Goal: Transaction & Acquisition: Download file/media

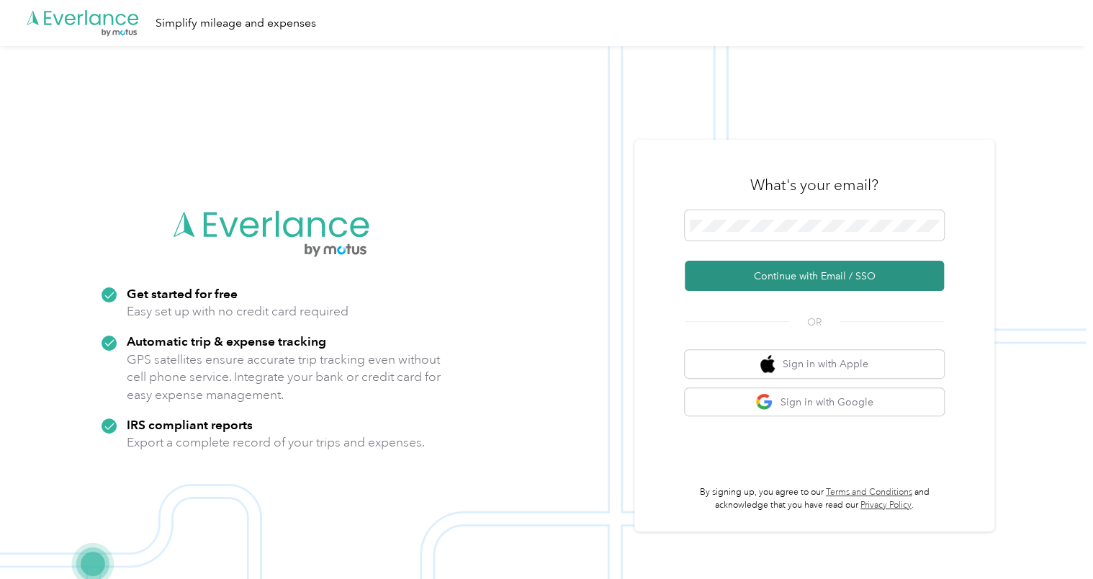
click at [764, 271] on button "Continue with Email / SSO" at bounding box center [814, 276] width 259 height 30
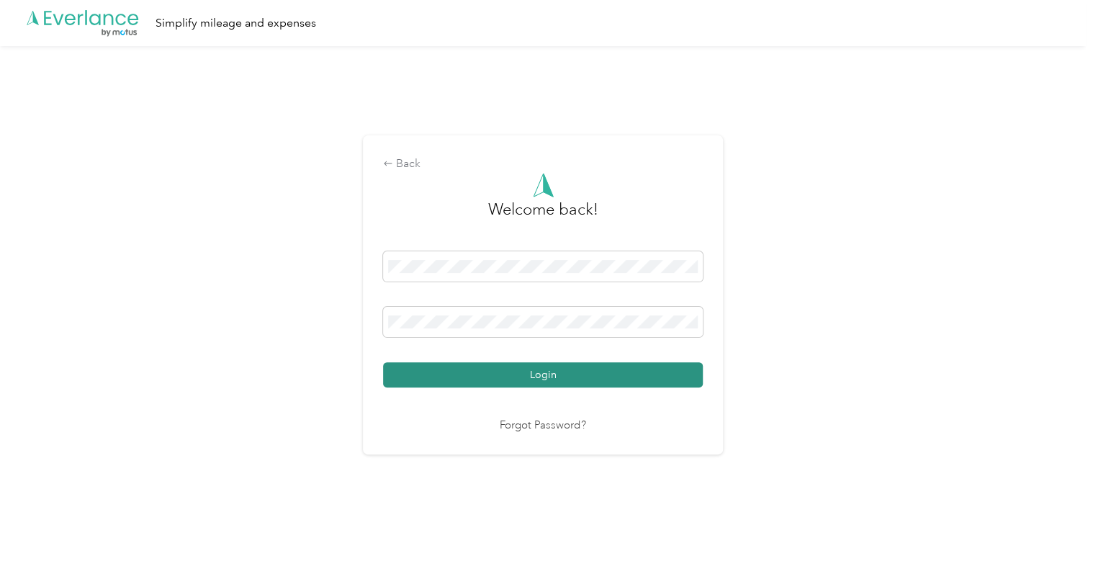
click at [586, 381] on button "Login" at bounding box center [543, 374] width 320 height 25
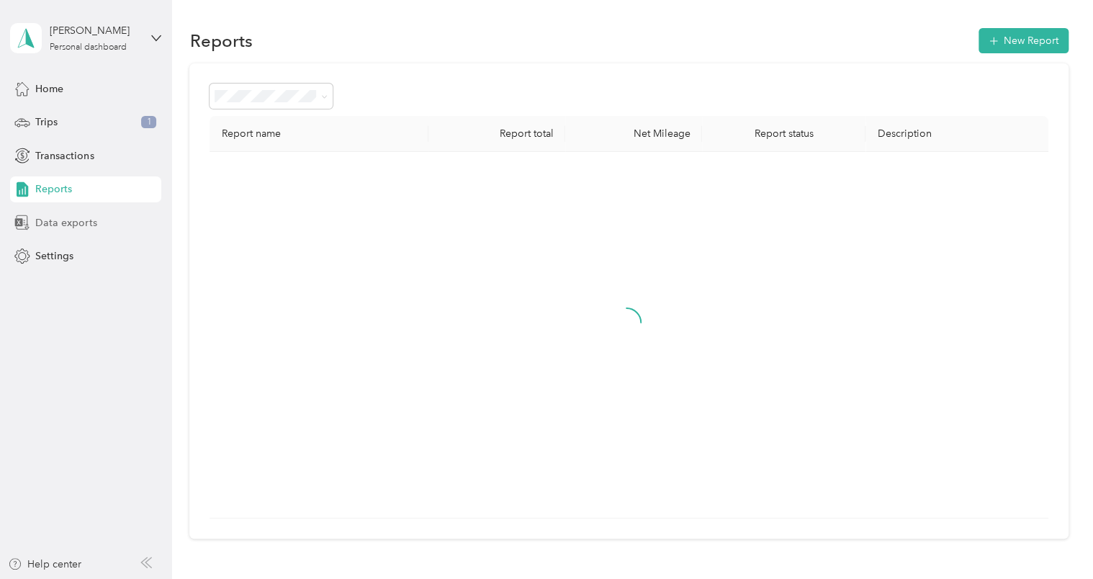
click at [71, 226] on span "Data exports" at bounding box center [65, 222] width 61 height 15
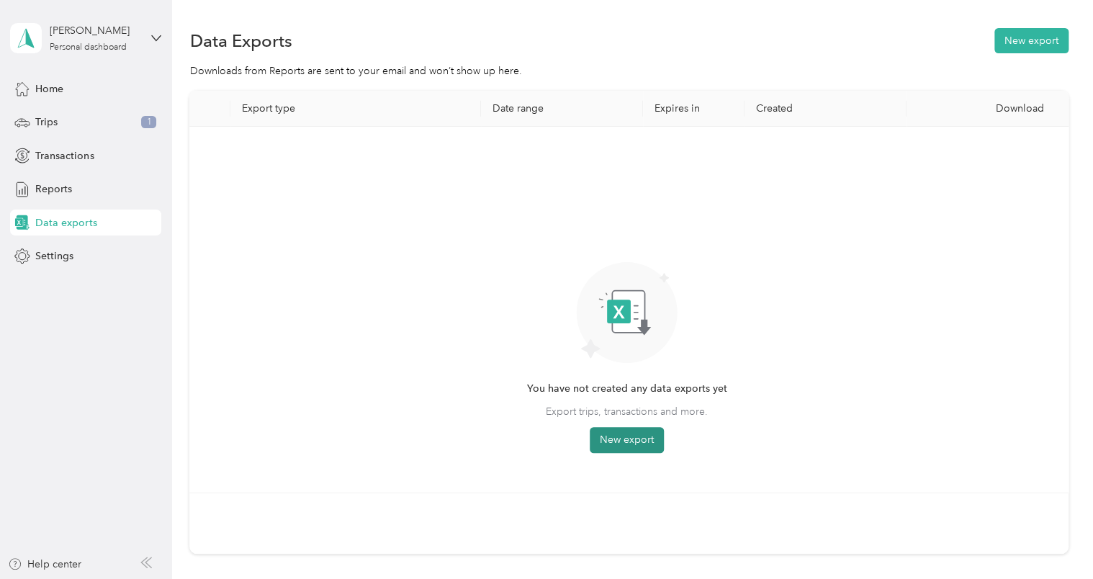
click at [632, 434] on button "New export" at bounding box center [627, 440] width 74 height 26
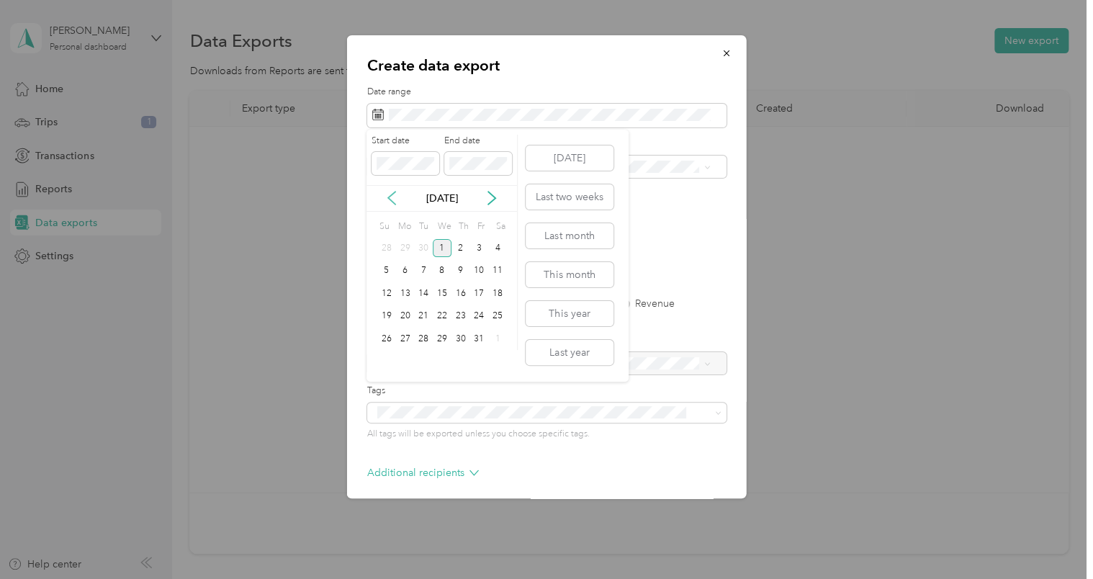
click at [395, 199] on icon at bounding box center [392, 198] width 14 height 14
click at [403, 253] on div "1" at bounding box center [405, 248] width 19 height 18
click at [426, 335] on div "30" at bounding box center [423, 339] width 19 height 18
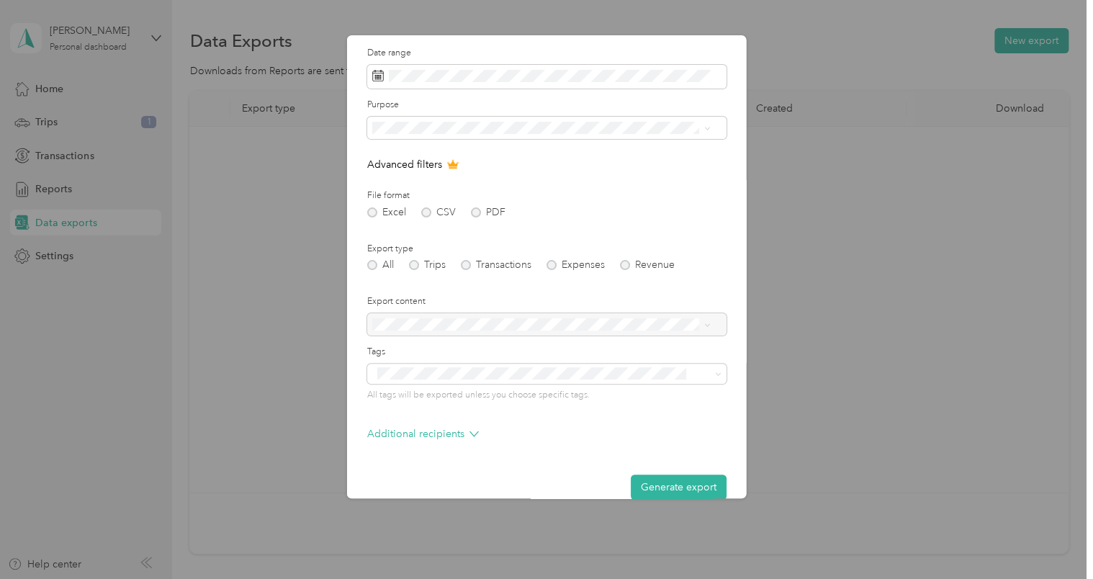
scroll to position [60, 0]
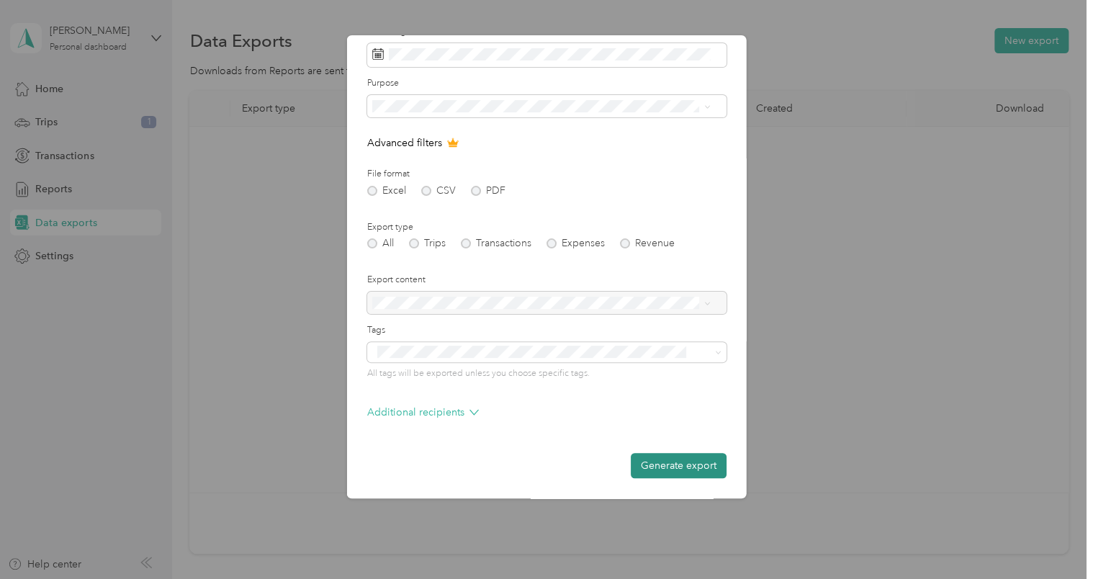
click at [652, 468] on button "Generate export" at bounding box center [679, 465] width 96 height 25
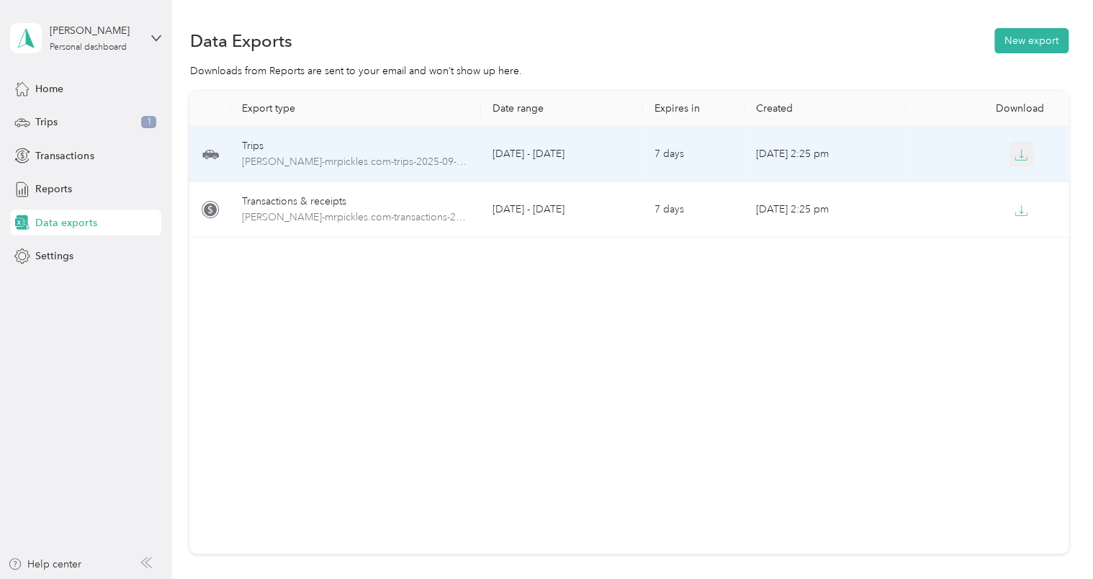
click at [1025, 153] on button "button" at bounding box center [1022, 154] width 26 height 26
